Goal: Task Accomplishment & Management: Manage account settings

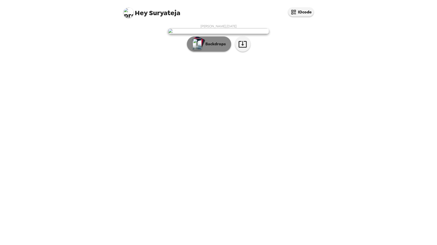
click at [226, 52] on button "Backdrops" at bounding box center [209, 43] width 44 height 15
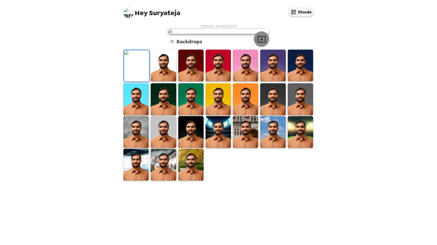
click at [262, 42] on icon "button" at bounding box center [261, 39] width 8 height 7
click at [166, 81] on img at bounding box center [163, 66] width 25 height 32
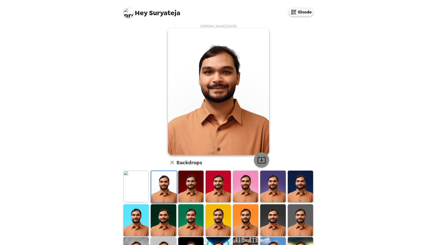
click at [263, 162] on icon "button" at bounding box center [261, 159] width 9 height 9
click at [191, 187] on img at bounding box center [190, 186] width 25 height 32
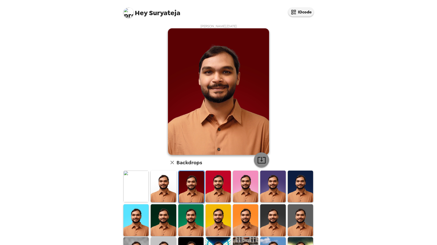
click at [262, 160] on icon "button" at bounding box center [261, 160] width 8 height 7
click at [209, 189] on img at bounding box center [217, 186] width 25 height 32
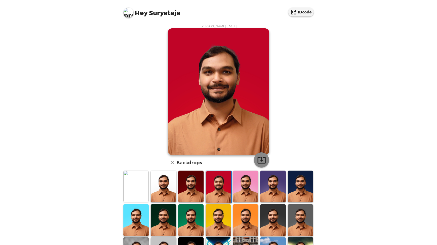
click at [261, 163] on icon "button" at bounding box center [261, 159] width 9 height 9
click at [250, 190] on img at bounding box center [245, 186] width 25 height 32
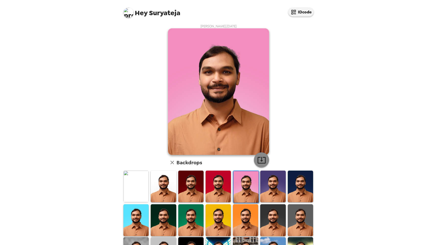
click at [266, 163] on button "button" at bounding box center [261, 159] width 15 height 15
click at [271, 190] on img at bounding box center [272, 186] width 25 height 32
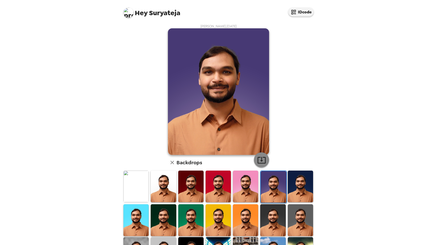
click at [266, 163] on button "button" at bounding box center [261, 159] width 15 height 15
click at [301, 183] on img at bounding box center [300, 186] width 25 height 32
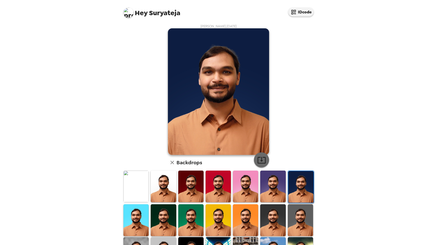
click at [262, 159] on icon "button" at bounding box center [261, 159] width 9 height 9
click at [133, 222] on img at bounding box center [135, 220] width 25 height 32
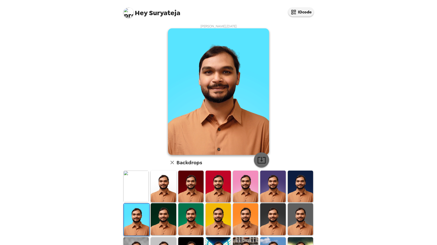
click at [261, 159] on icon "button" at bounding box center [261, 160] width 8 height 7
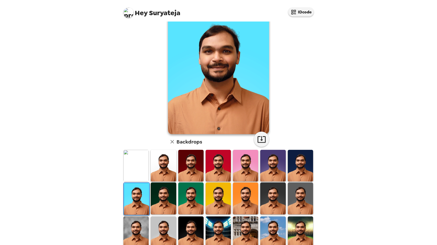
scroll to position [44, 0]
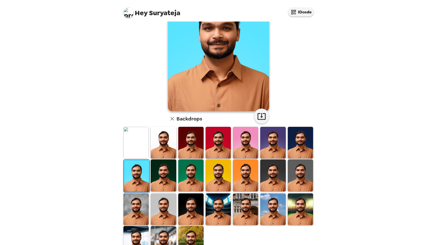
click at [166, 178] on img at bounding box center [163, 175] width 25 height 32
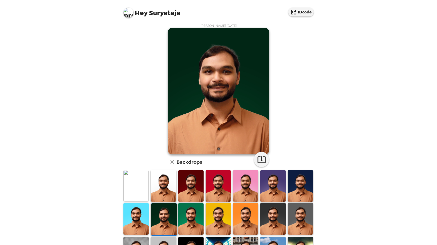
scroll to position [0, 0]
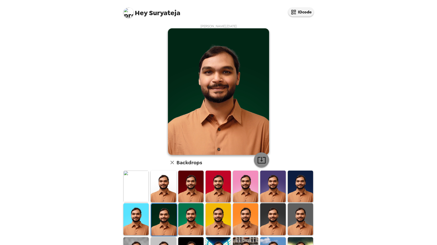
click at [261, 157] on icon "button" at bounding box center [261, 160] width 8 height 7
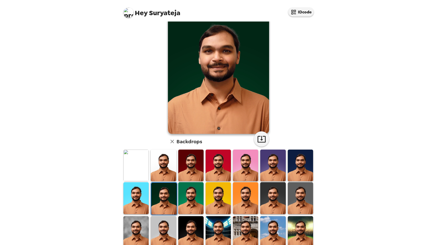
scroll to position [32, 0]
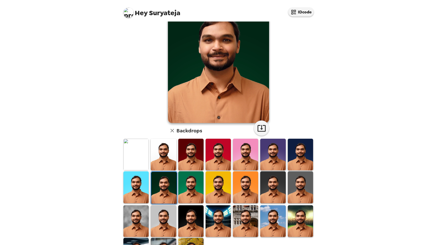
click at [193, 179] on img at bounding box center [190, 187] width 25 height 32
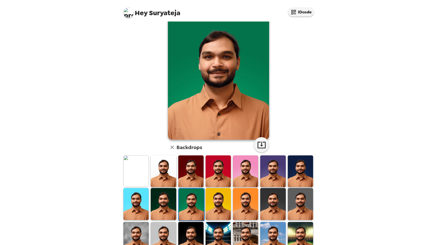
scroll to position [11, 0]
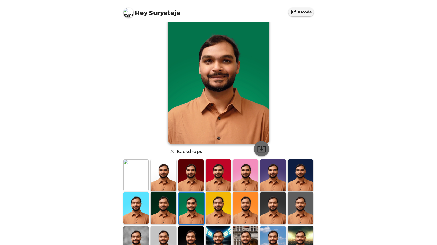
click at [256, 151] on button "button" at bounding box center [261, 148] width 15 height 15
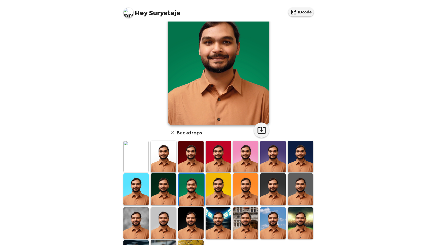
scroll to position [34, 0]
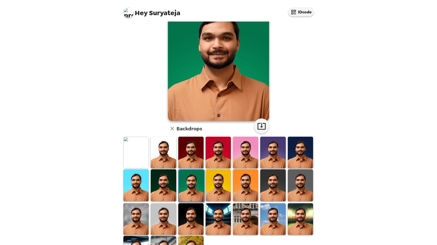
click at [223, 182] on img at bounding box center [217, 185] width 25 height 32
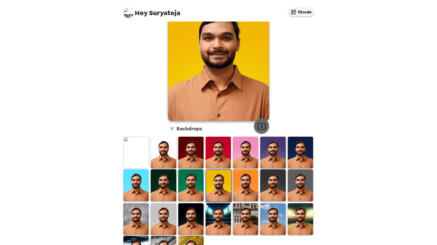
click at [263, 129] on icon "button" at bounding box center [261, 126] width 9 height 9
click at [248, 189] on img at bounding box center [245, 185] width 25 height 32
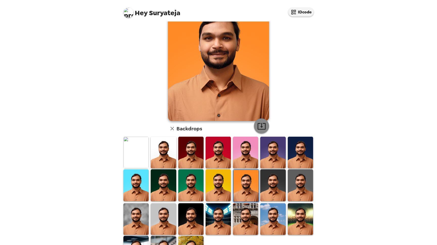
click at [261, 128] on icon "button" at bounding box center [261, 126] width 8 height 7
click at [267, 190] on img at bounding box center [272, 185] width 25 height 32
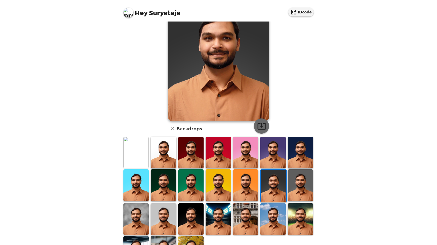
click at [265, 127] on icon "button" at bounding box center [261, 126] width 9 height 9
click at [309, 193] on img at bounding box center [300, 185] width 25 height 32
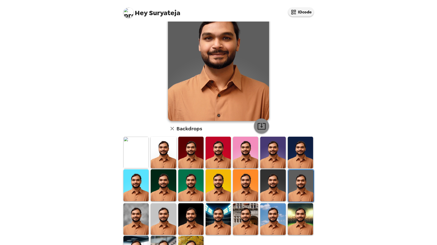
click at [264, 126] on icon "button" at bounding box center [261, 126] width 9 height 9
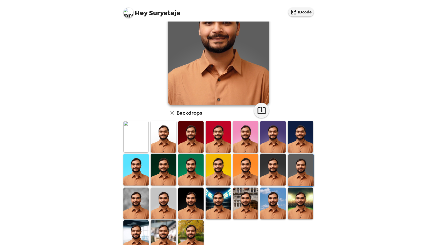
scroll to position [55, 0]
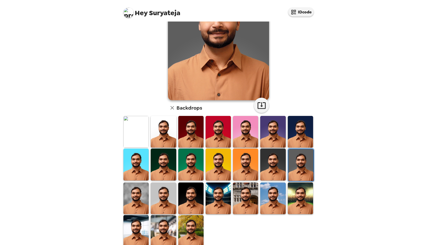
click at [137, 197] on img at bounding box center [135, 198] width 25 height 32
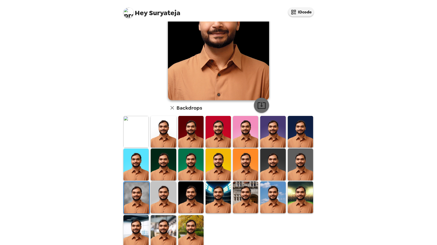
click at [260, 106] on icon "button" at bounding box center [261, 105] width 9 height 9
click at [167, 192] on img at bounding box center [163, 197] width 25 height 32
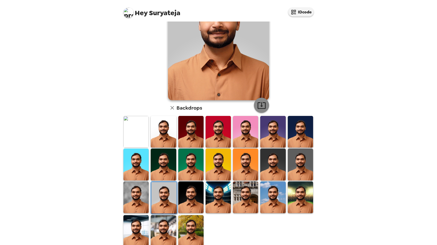
click at [258, 109] on icon "button" at bounding box center [261, 105] width 8 height 7
click at [198, 195] on img at bounding box center [190, 197] width 25 height 32
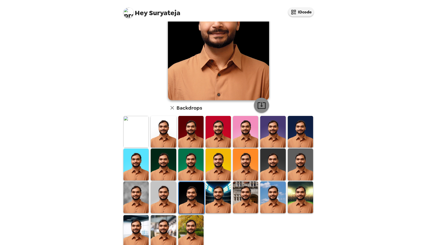
click at [266, 109] on icon "button" at bounding box center [261, 105] width 9 height 9
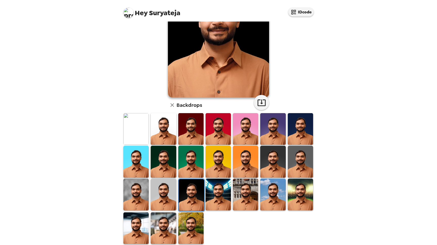
scroll to position [58, 0]
click at [222, 198] on img at bounding box center [217, 194] width 25 height 32
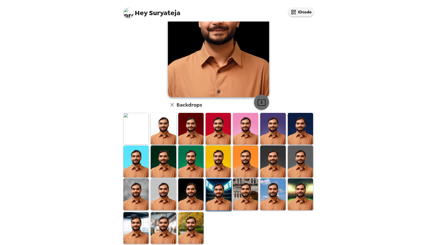
click at [266, 106] on button "button" at bounding box center [261, 102] width 15 height 15
click at [253, 193] on img at bounding box center [245, 194] width 25 height 32
click at [266, 103] on button "button" at bounding box center [261, 102] width 15 height 15
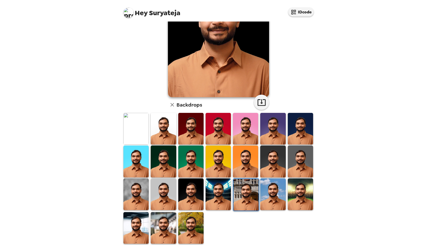
click at [273, 190] on img at bounding box center [272, 194] width 25 height 32
click at [273, 190] on img at bounding box center [273, 195] width 25 height 32
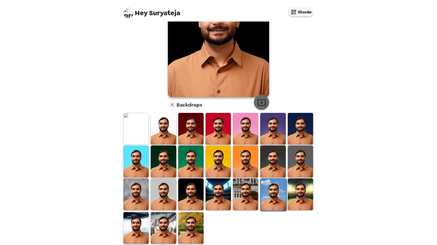
click at [263, 102] on icon "button" at bounding box center [261, 102] width 9 height 9
click at [296, 186] on img at bounding box center [300, 194] width 25 height 32
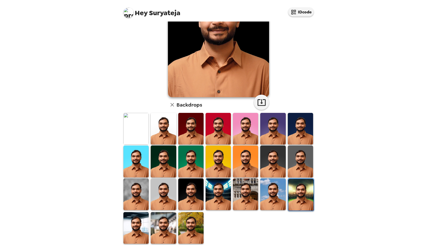
click at [298, 190] on img at bounding box center [300, 195] width 25 height 32
click at [266, 96] on img at bounding box center [218, 34] width 101 height 126
click at [262, 106] on icon "button" at bounding box center [261, 102] width 9 height 9
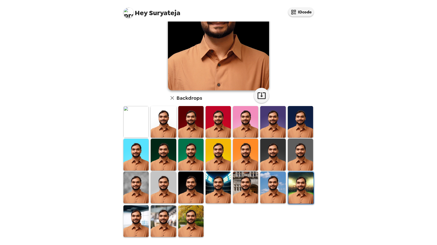
click at [138, 223] on img at bounding box center [135, 221] width 25 height 32
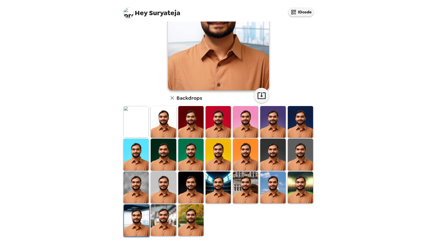
scroll to position [64, 0]
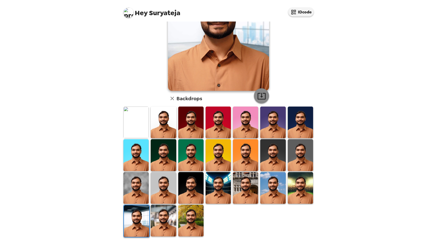
click at [260, 93] on icon "button" at bounding box center [261, 96] width 8 height 7
click at [170, 218] on img at bounding box center [163, 220] width 25 height 32
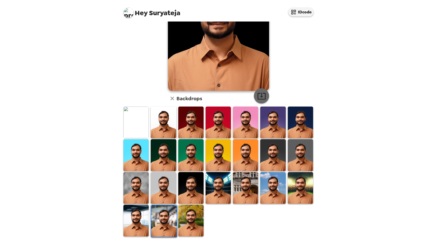
click at [259, 97] on icon "button" at bounding box center [261, 95] width 9 height 9
click at [195, 223] on img at bounding box center [190, 220] width 25 height 32
click at [196, 221] on img at bounding box center [191, 221] width 25 height 32
click at [264, 99] on icon "button" at bounding box center [261, 96] width 8 height 7
click at [195, 223] on img at bounding box center [191, 221] width 25 height 32
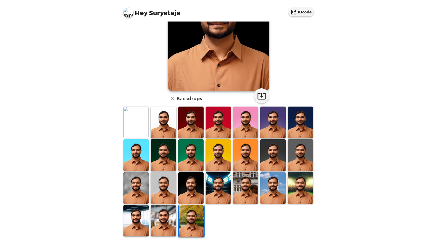
scroll to position [65, 0]
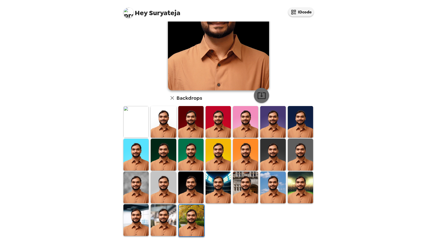
click at [262, 95] on icon "button" at bounding box center [261, 95] width 9 height 9
click at [352, 116] on div "Hey Suryateja IDcode [PERSON_NAME] , [DATE] Backdrops" at bounding box center [218, 122] width 437 height 245
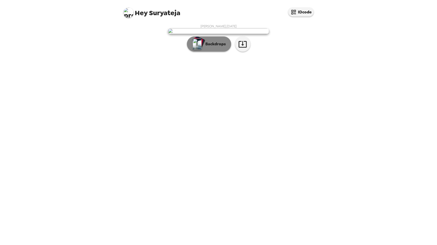
click at [203, 47] on p "Backdrops" at bounding box center [214, 44] width 23 height 6
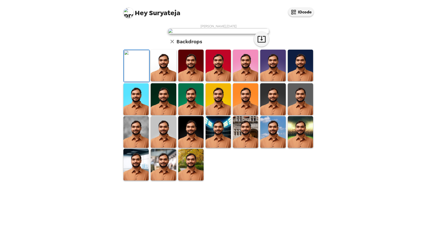
scroll to position [65, 0]
click at [190, 180] on img at bounding box center [190, 165] width 25 height 32
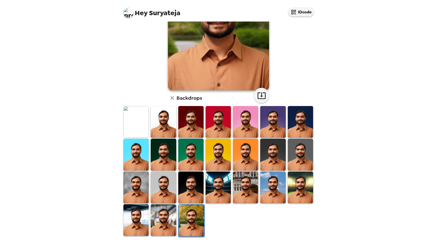
scroll to position [64, 0]
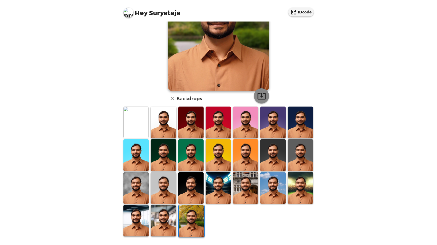
click at [266, 99] on button "button" at bounding box center [261, 95] width 15 height 15
click at [163, 211] on img at bounding box center [163, 220] width 25 height 32
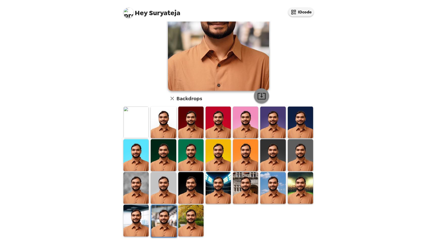
click at [264, 93] on icon "button" at bounding box center [261, 96] width 8 height 7
click at [140, 223] on img at bounding box center [135, 220] width 25 height 32
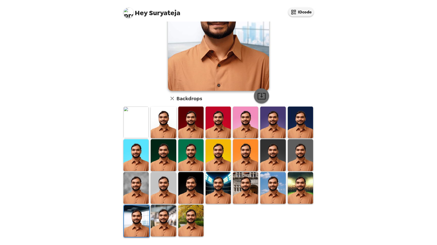
click at [264, 99] on icon "button" at bounding box center [261, 95] width 9 height 9
click at [301, 197] on img at bounding box center [300, 188] width 25 height 32
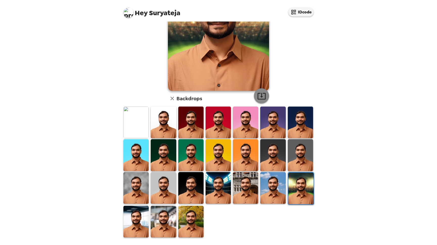
click at [261, 97] on icon "button" at bounding box center [261, 96] width 8 height 7
click at [266, 191] on img at bounding box center [272, 188] width 25 height 32
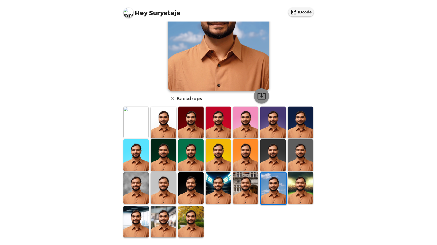
click at [264, 99] on icon "button" at bounding box center [261, 95] width 9 height 9
click at [248, 182] on img at bounding box center [245, 188] width 25 height 32
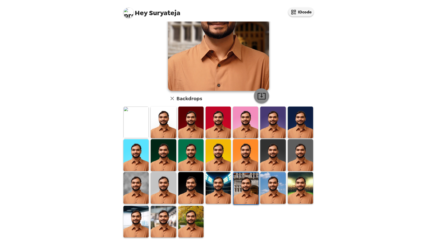
click at [263, 98] on icon "button" at bounding box center [261, 95] width 9 height 9
click at [209, 186] on img at bounding box center [217, 188] width 25 height 32
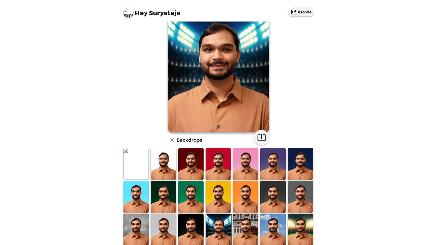
scroll to position [0, 0]
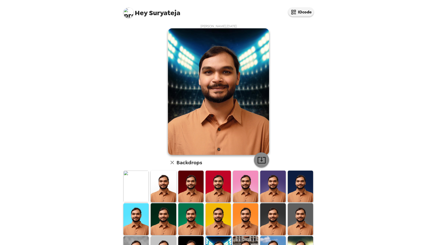
click at [260, 163] on icon "button" at bounding box center [261, 159] width 9 height 9
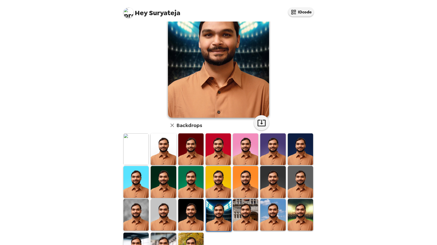
scroll to position [42, 0]
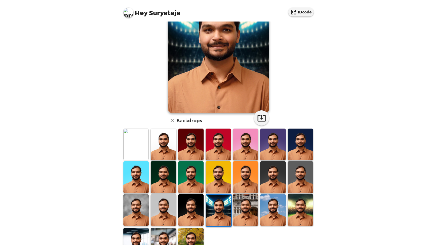
click at [195, 207] on img at bounding box center [190, 210] width 25 height 32
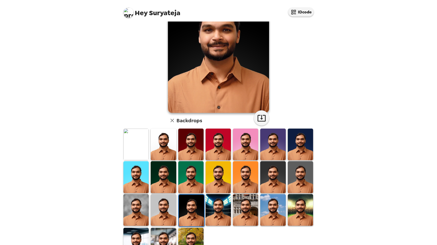
click at [167, 205] on img at bounding box center [163, 210] width 25 height 32
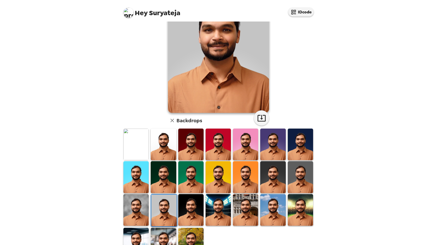
click at [137, 206] on img at bounding box center [135, 210] width 25 height 32
